Goal: Task Accomplishment & Management: Use online tool/utility

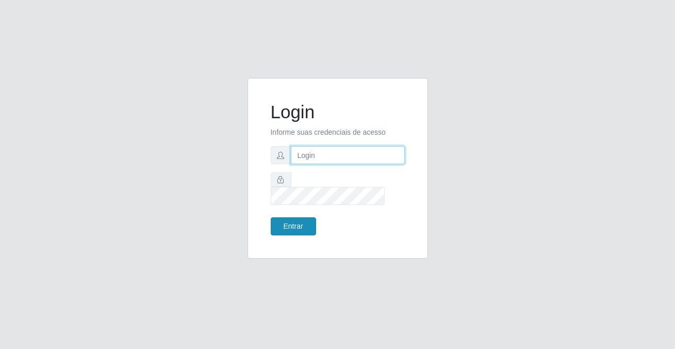
type input "[PERSON_NAME][EMAIL_ADDRESS][DOMAIN_NAME]"
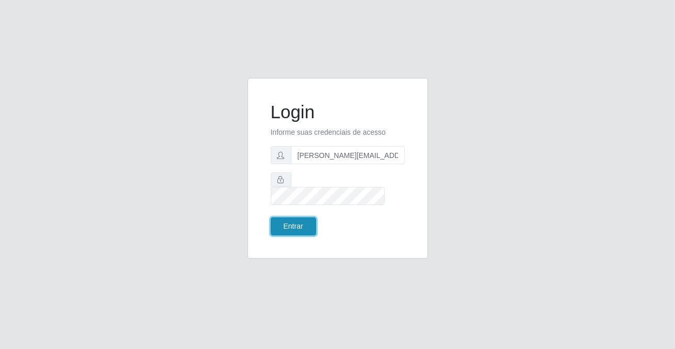
click at [288, 219] on button "Entrar" at bounding box center [293, 226] width 45 height 18
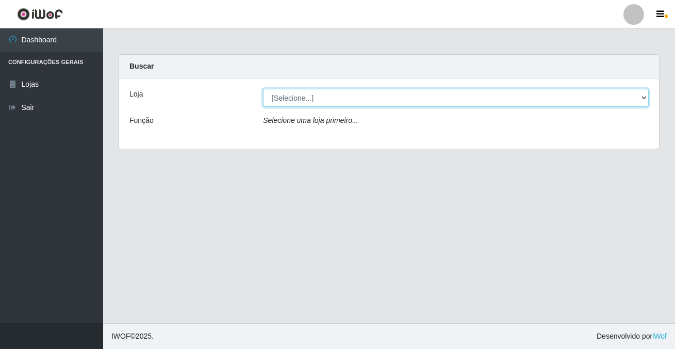
click at [293, 98] on select "[Selecione...] Rede Potiguar 2 - Macaíba" at bounding box center [456, 98] width 386 height 18
select select "101"
click at [263, 89] on select "[Selecione...] Rede Potiguar 2 - Macaíba" at bounding box center [456, 98] width 386 height 18
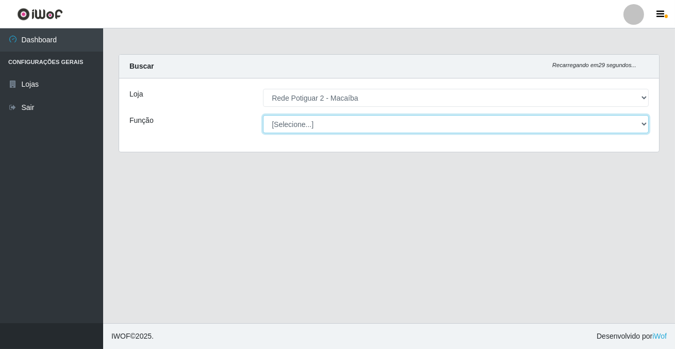
click at [282, 124] on select "[Selecione...] ASG ASG + ASG ++ Auxiliar de Estoque Balconista Embalador Reposi…" at bounding box center [456, 124] width 386 height 18
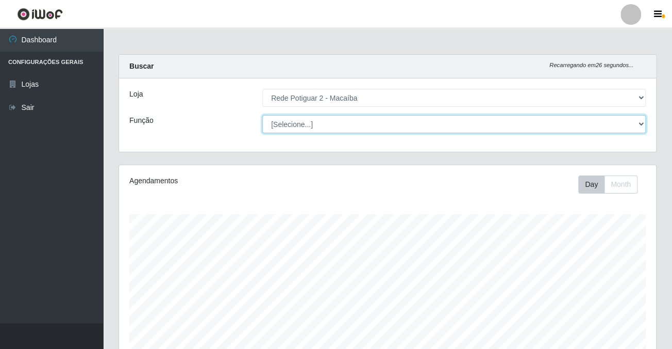
scroll to position [214, 537]
select select "1"
click at [262, 115] on select "[Selecione...] ASG ASG + ASG ++ Auxiliar de Estoque Balconista Embalador Reposi…" at bounding box center [454, 124] width 384 height 18
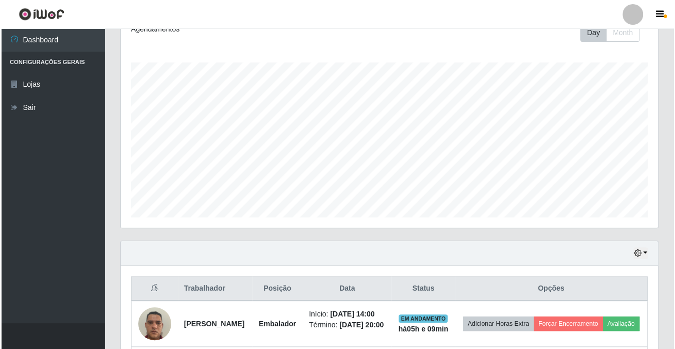
scroll to position [280, 0]
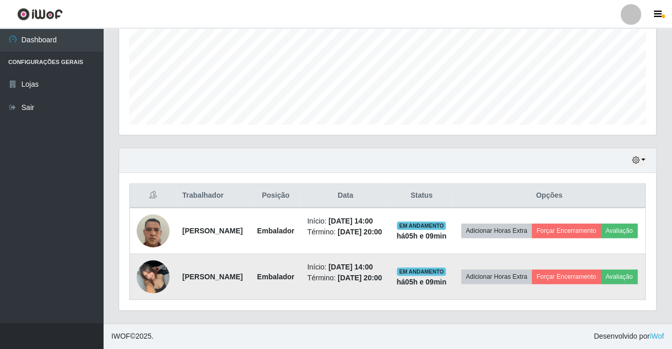
click at [156, 266] on img at bounding box center [153, 276] width 33 height 44
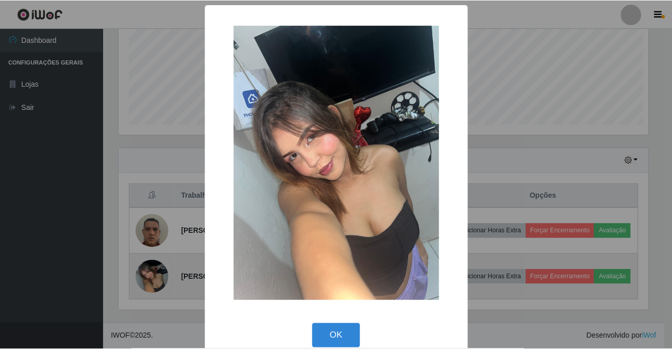
scroll to position [214, 532]
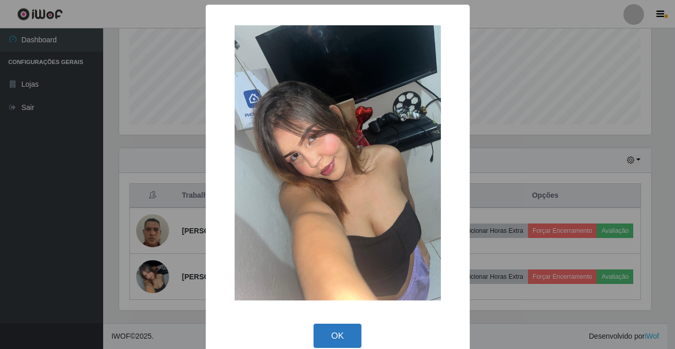
click at [323, 332] on button "OK" at bounding box center [337, 335] width 48 height 24
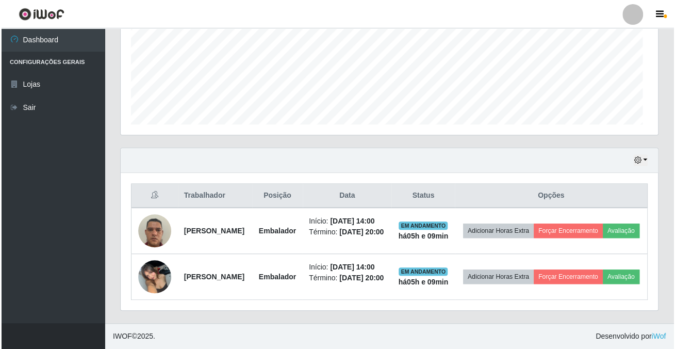
scroll to position [214, 537]
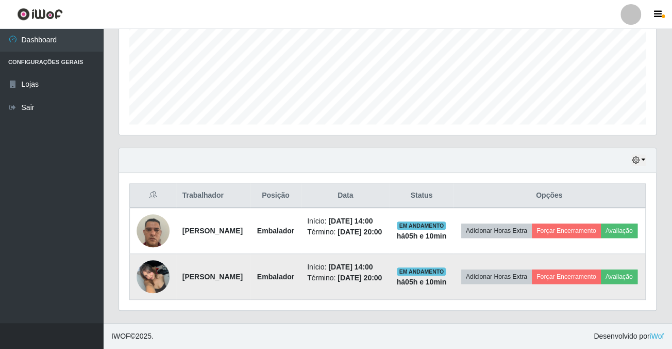
click at [155, 268] on img at bounding box center [153, 276] width 33 height 44
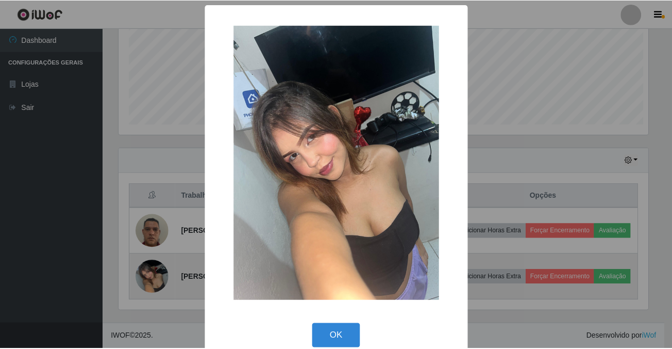
scroll to position [214, 532]
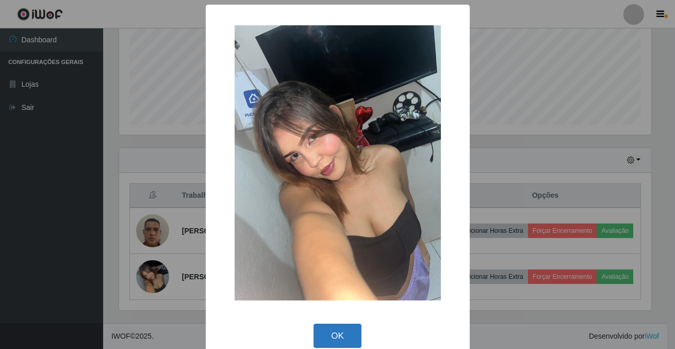
click at [349, 329] on button "OK" at bounding box center [337, 335] width 48 height 24
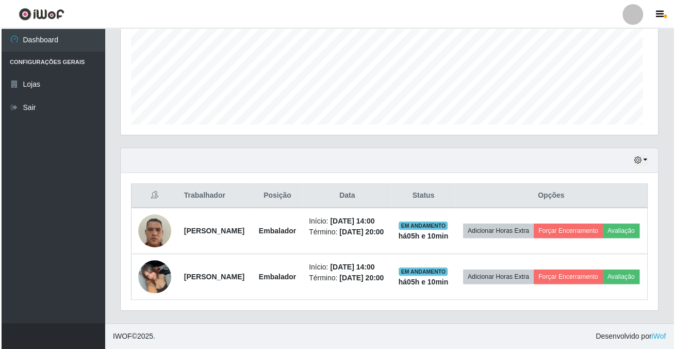
scroll to position [214, 537]
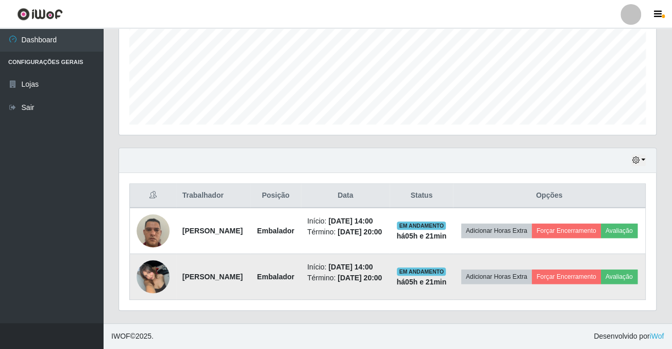
click at [160, 268] on img at bounding box center [153, 276] width 33 height 44
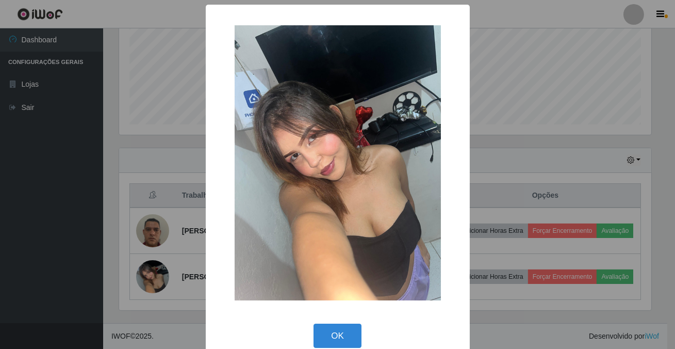
click at [523, 40] on div "× OK Cancel" at bounding box center [337, 174] width 675 height 349
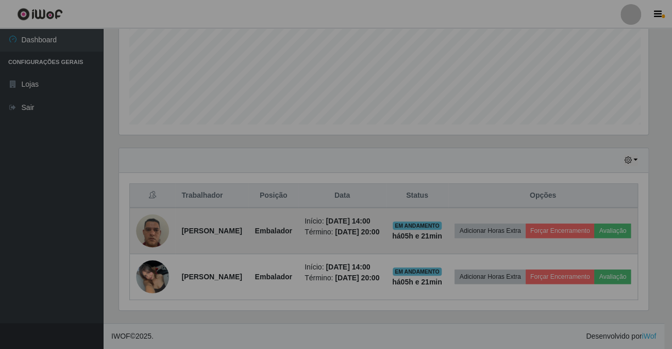
scroll to position [214, 537]
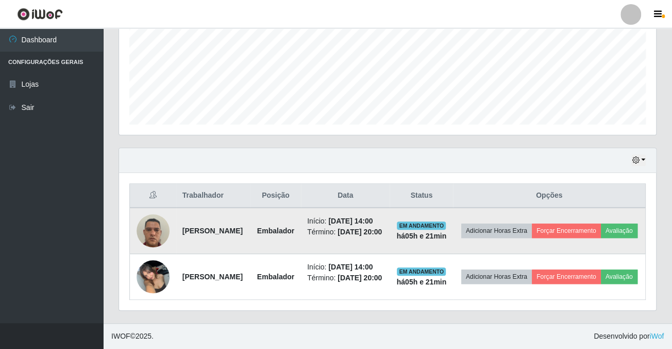
click at [153, 208] on img at bounding box center [153, 230] width 33 height 44
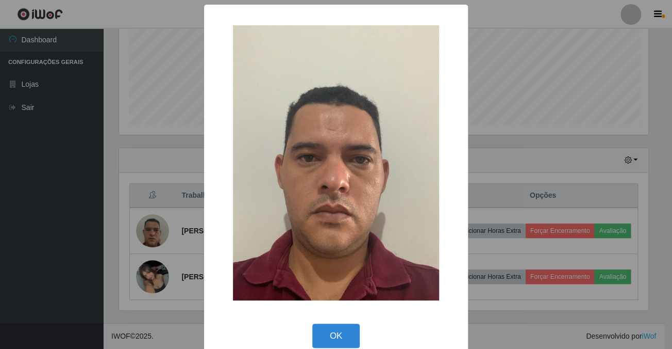
scroll to position [214, 532]
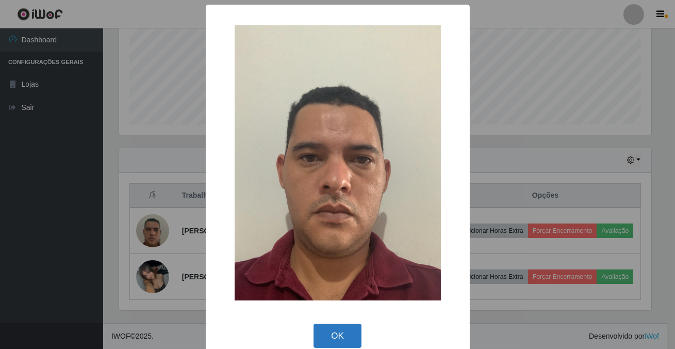
click at [330, 334] on button "OK" at bounding box center [337, 335] width 48 height 24
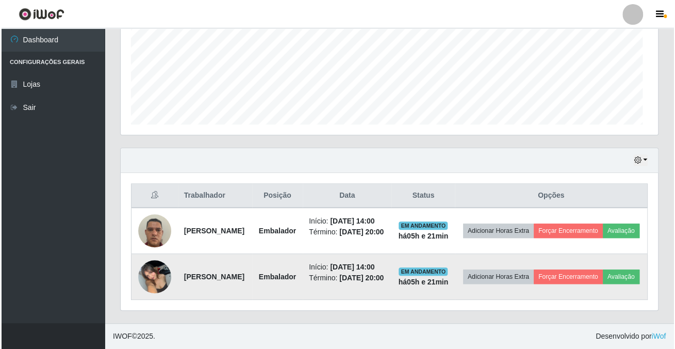
scroll to position [214, 537]
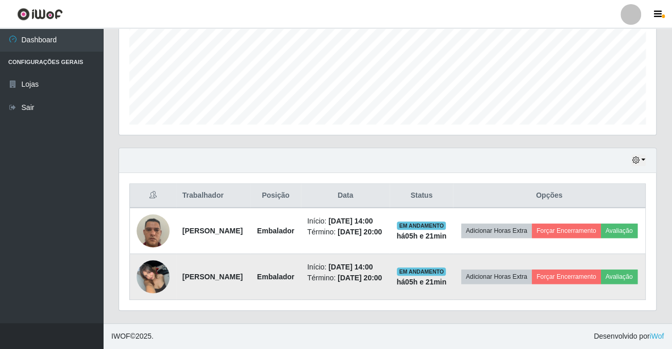
click at [154, 263] on img at bounding box center [153, 276] width 33 height 44
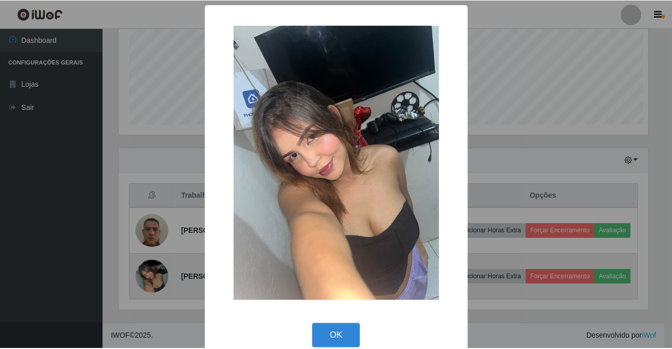
scroll to position [214, 532]
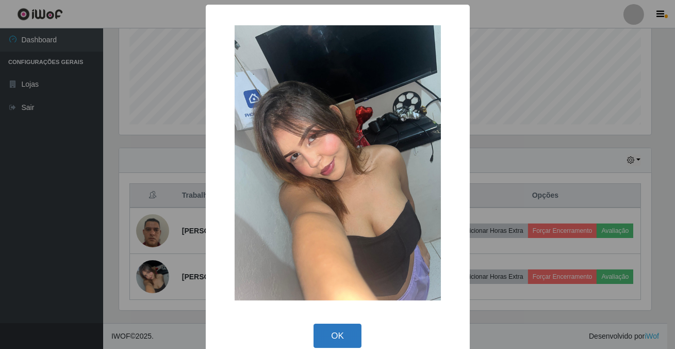
click at [336, 326] on button "OK" at bounding box center [337, 335] width 48 height 24
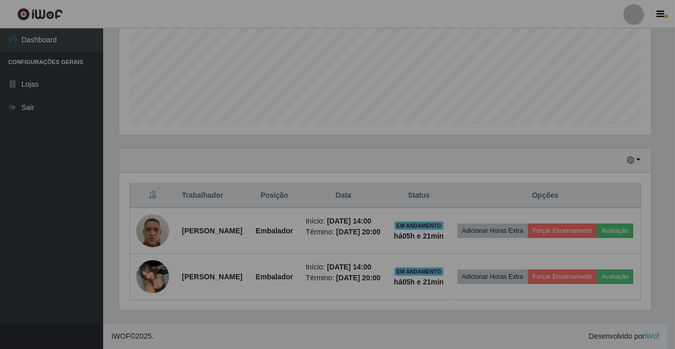
scroll to position [214, 537]
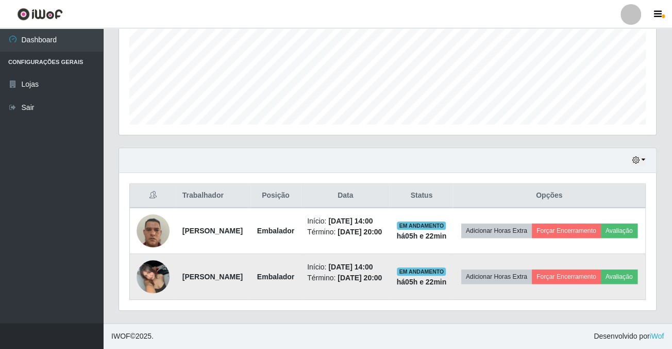
click at [150, 270] on img at bounding box center [153, 276] width 33 height 44
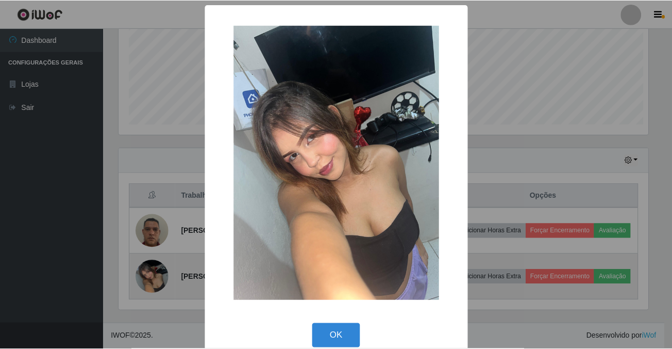
scroll to position [214, 532]
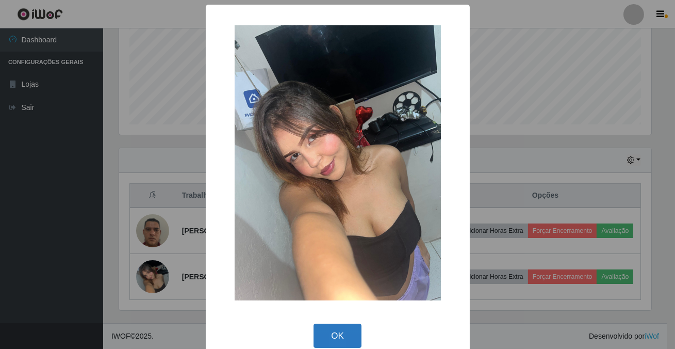
click at [332, 338] on button "OK" at bounding box center [337, 335] width 48 height 24
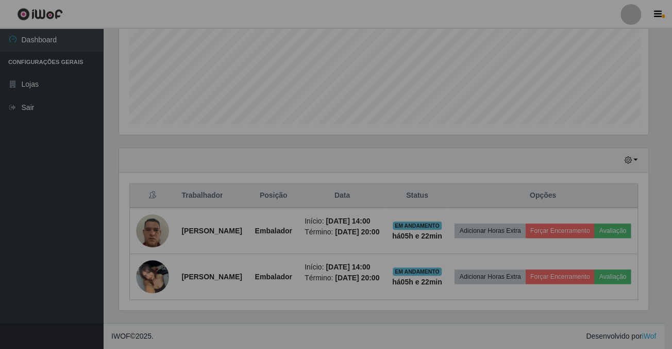
scroll to position [214, 537]
